Goal: Information Seeking & Learning: Learn about a topic

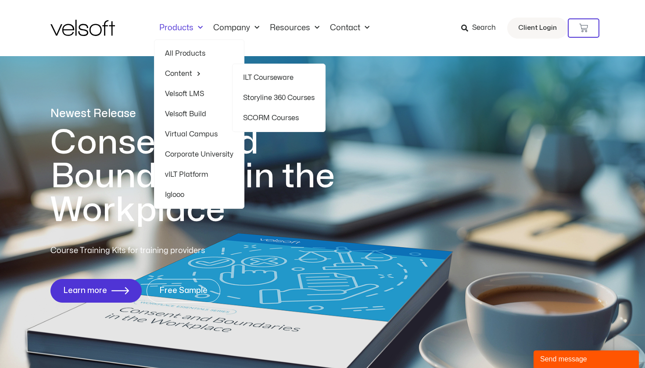
click at [272, 98] on link "Storyline 360 Courses" at bounding box center [279, 98] width 72 height 20
click at [272, 95] on link "Storyline 360 Courses" at bounding box center [279, 98] width 72 height 20
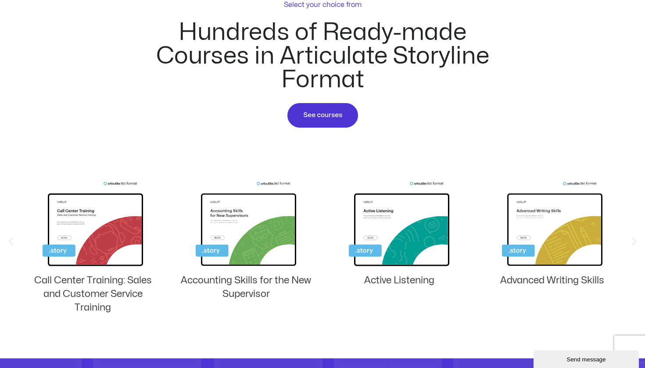
scroll to position [478, 0]
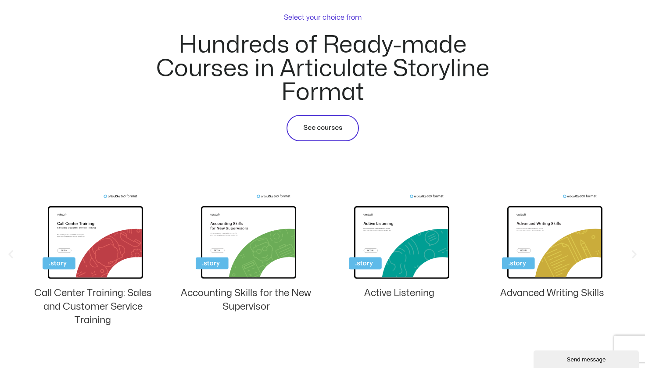
click at [323, 133] on link "See courses" at bounding box center [323, 128] width 72 height 26
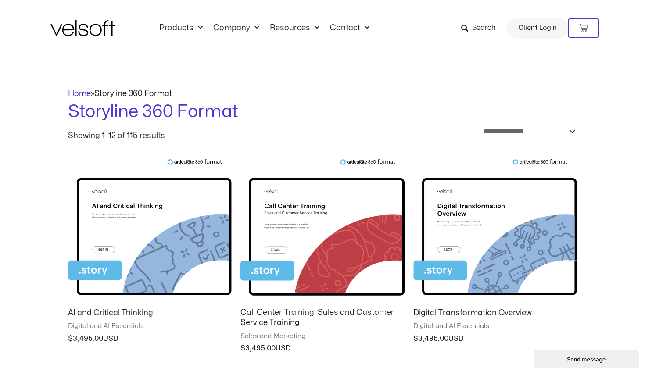
click at [85, 94] on link "Home" at bounding box center [79, 93] width 23 height 7
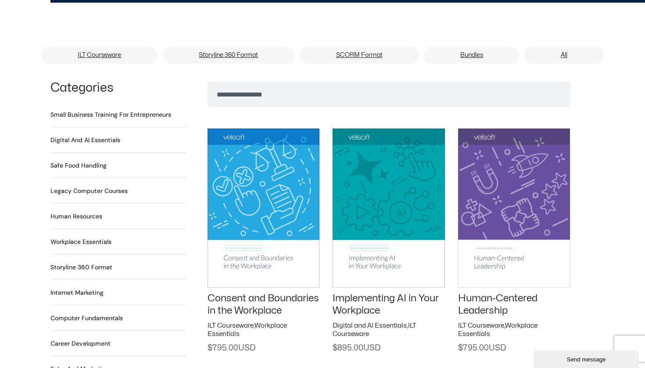
scroll to position [561, 0]
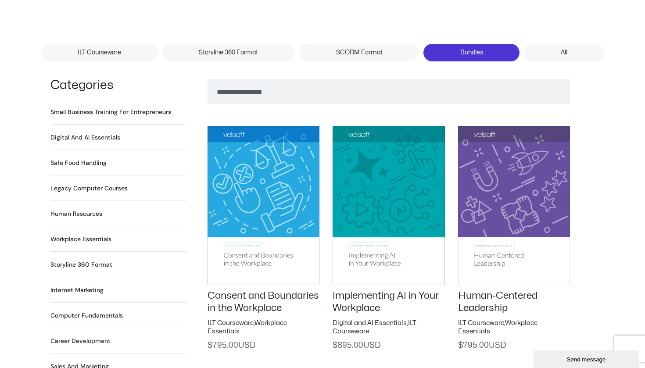
click at [469, 44] on link "Bundles" at bounding box center [471, 53] width 96 height 18
